Goal: Find specific page/section: Find specific page/section

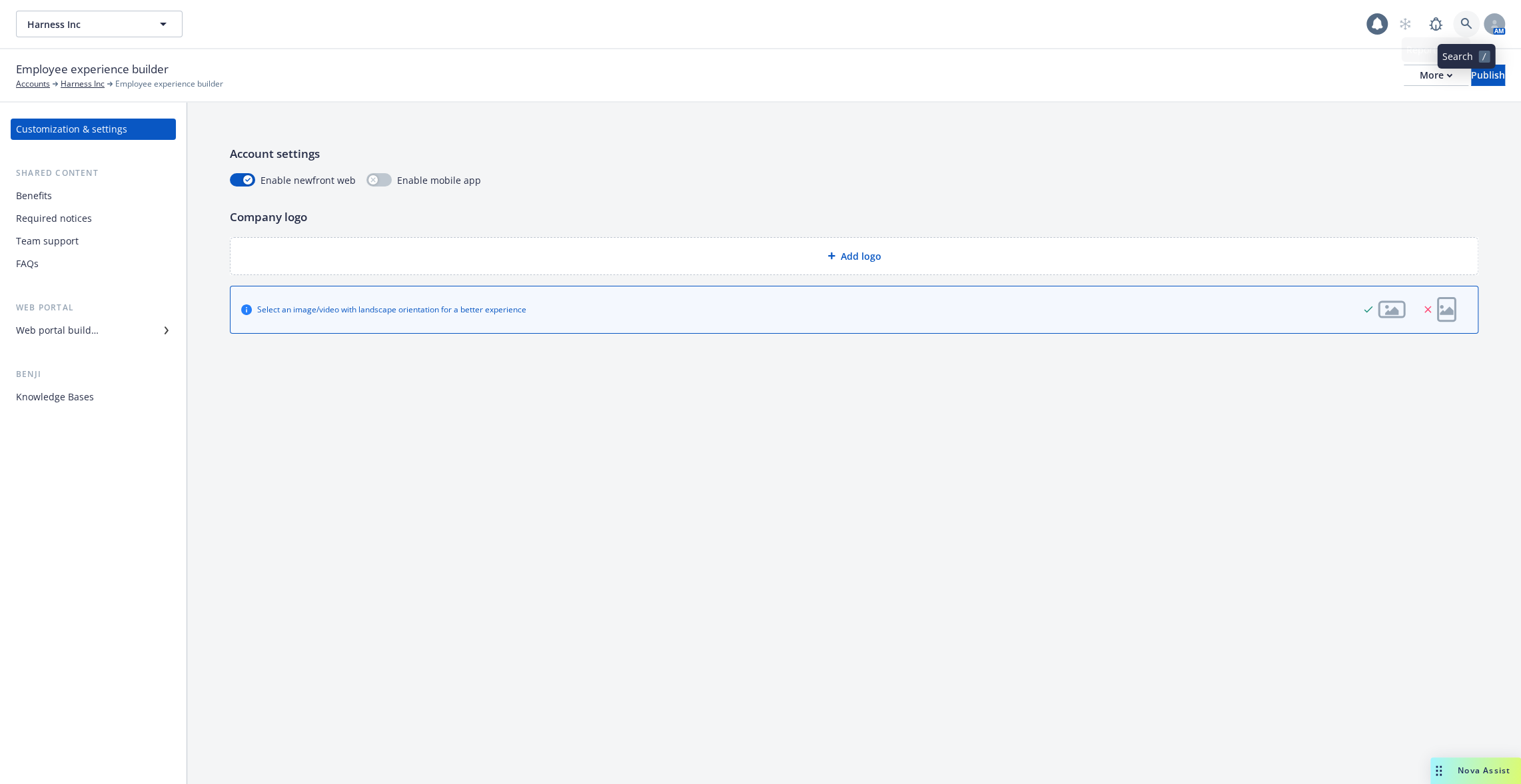
click at [1462, 20] on icon at bounding box center [1466, 23] width 12 height 12
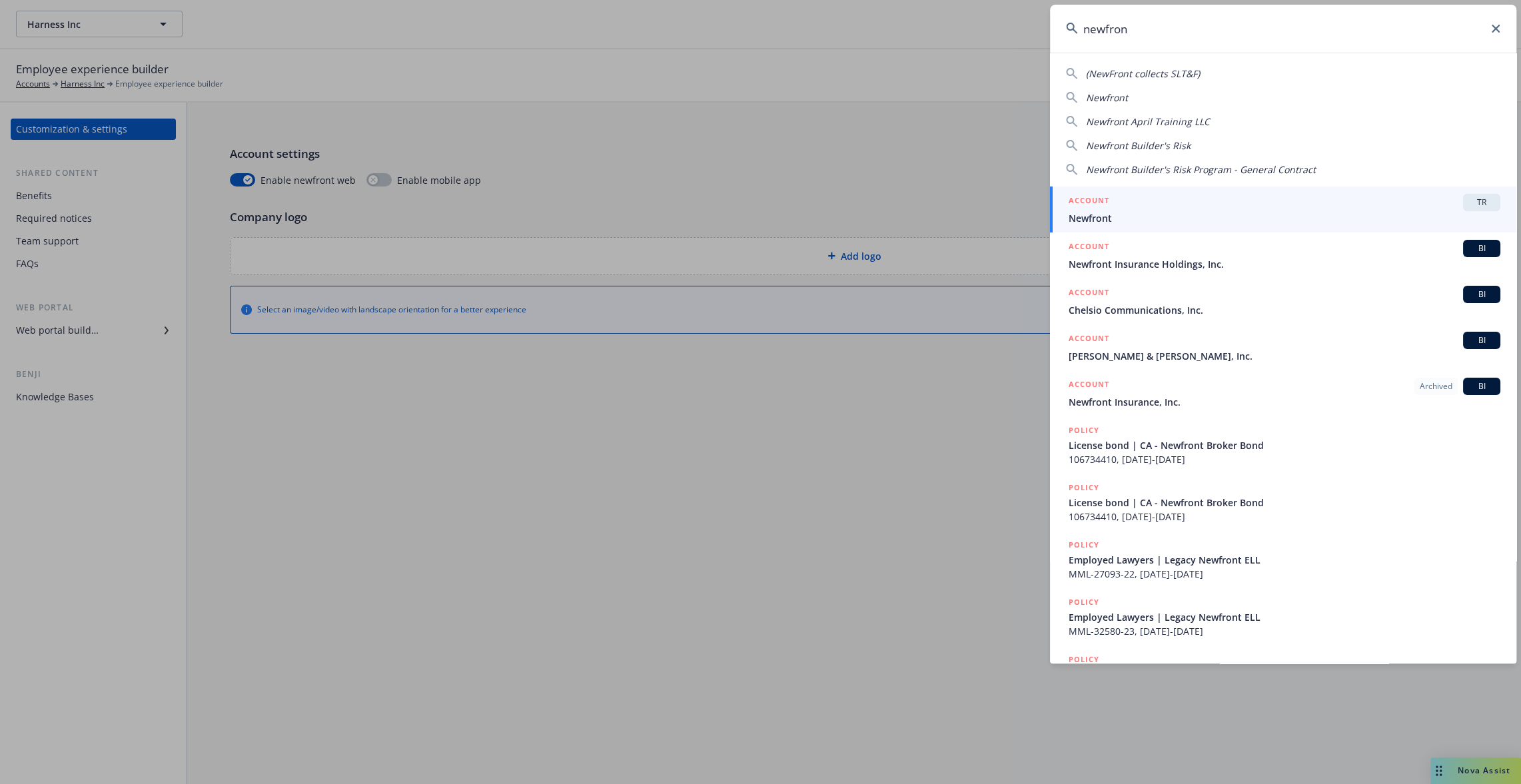
type input "newfron"
click at [1092, 199] on h5 "ACCOUNT" at bounding box center [1089, 201] width 41 height 16
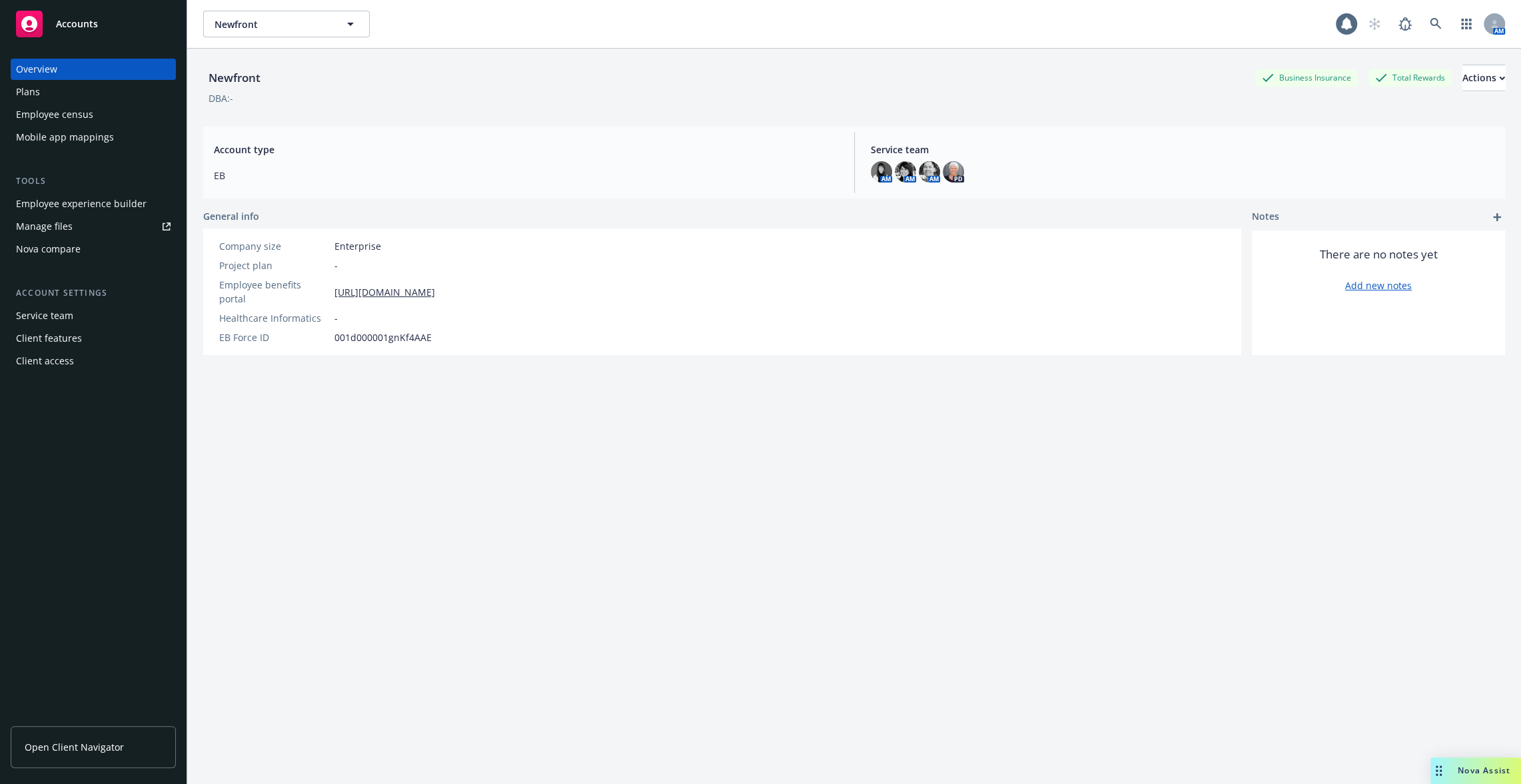
click at [68, 120] on div "Employee census" at bounding box center [54, 114] width 78 height 21
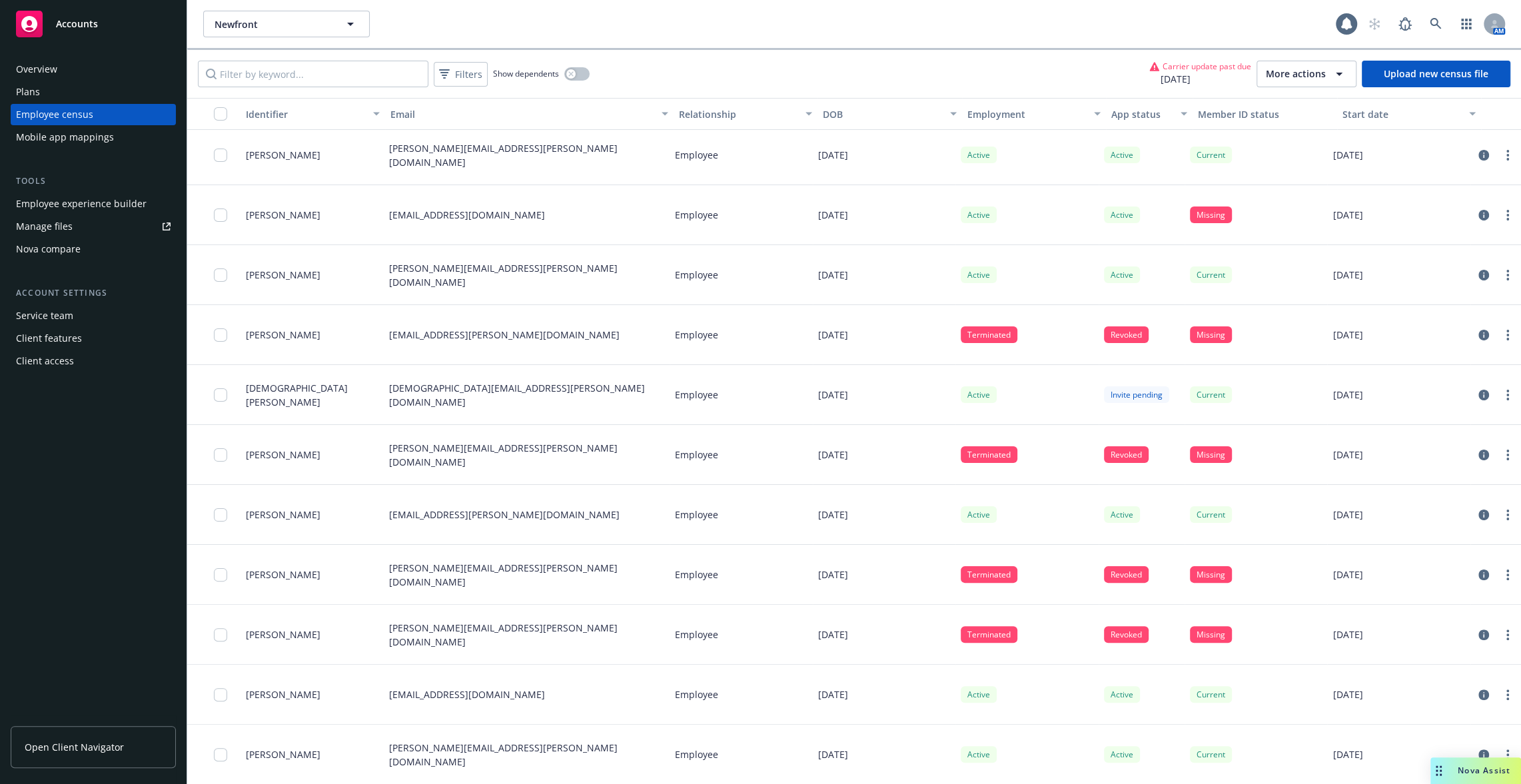
scroll to position [5861, 0]
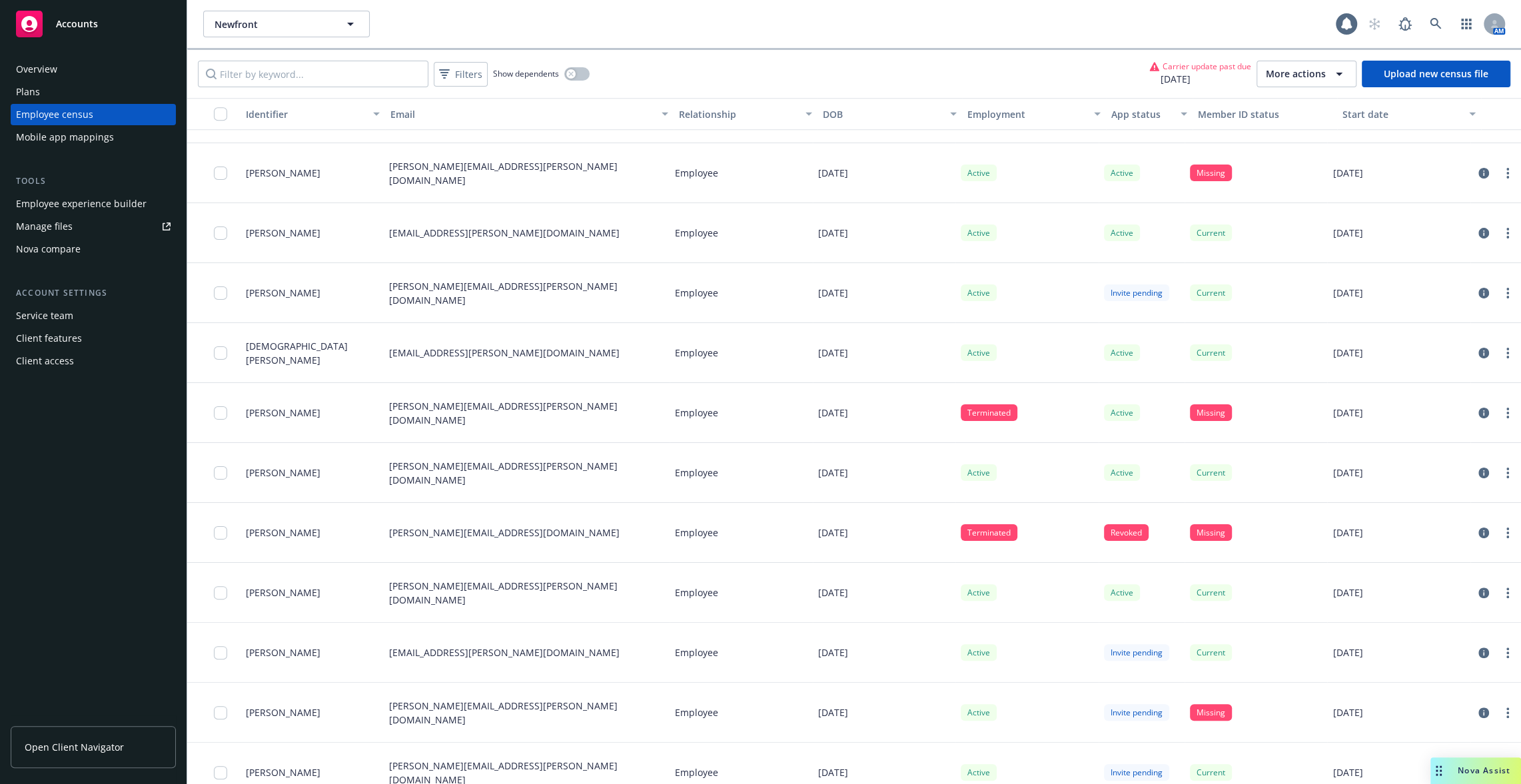
click at [283, 111] on div "Identifier" at bounding box center [306, 114] width 119 height 14
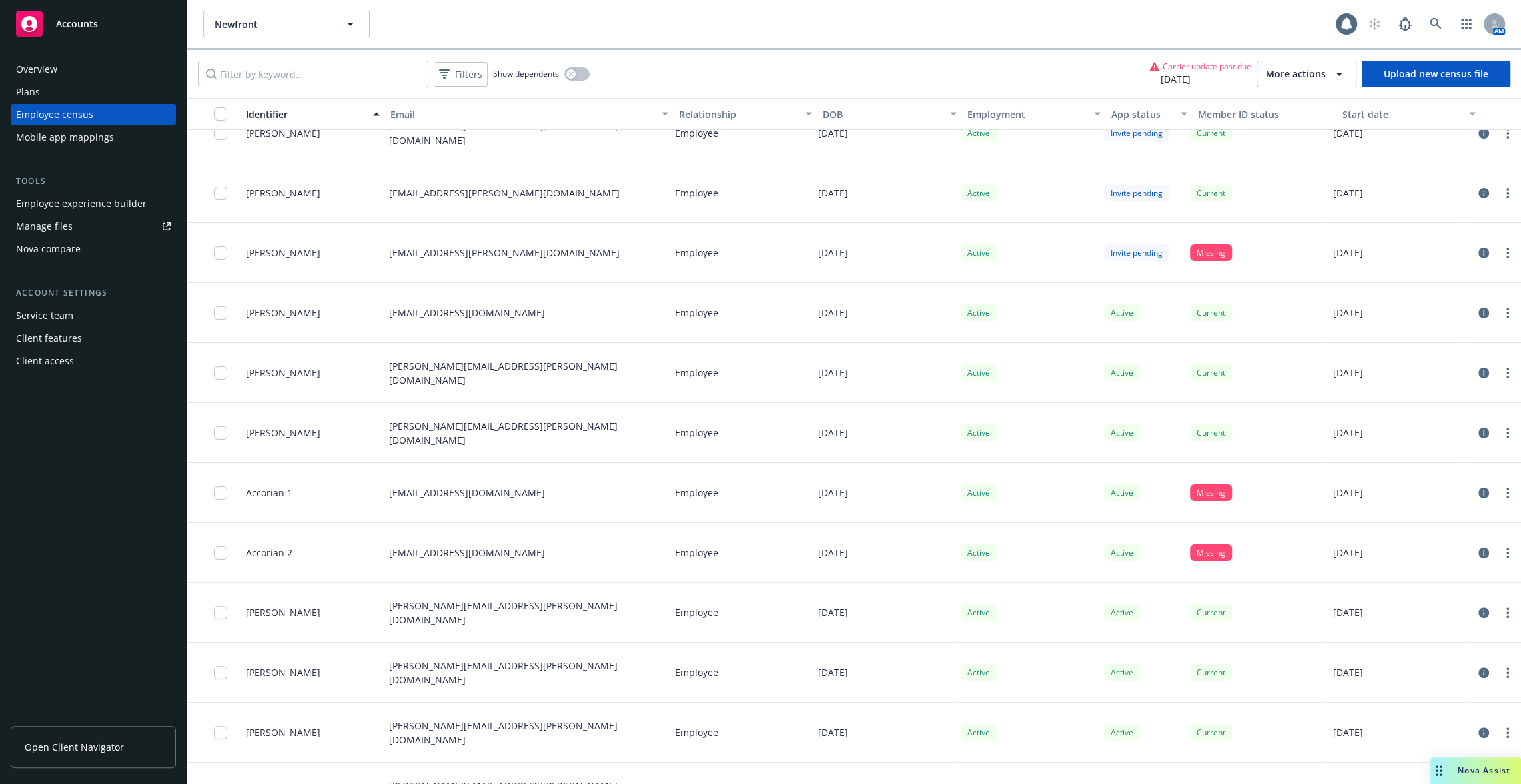
scroll to position [0, 0]
